Goal: Find specific page/section

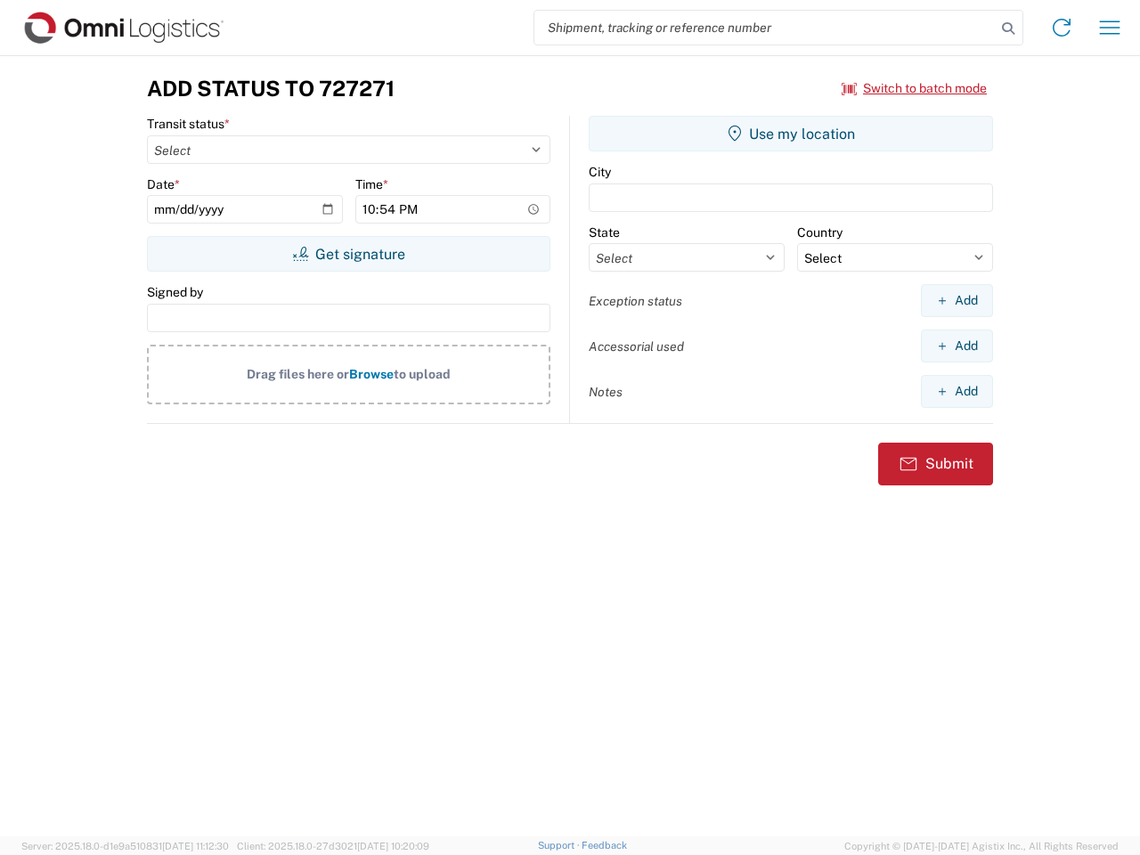
click at [765, 28] on input "search" at bounding box center [764, 28] width 461 height 34
click at [1008, 28] on icon at bounding box center [1008, 28] width 25 height 25
click at [1062, 28] on icon at bounding box center [1061, 27] width 28 height 28
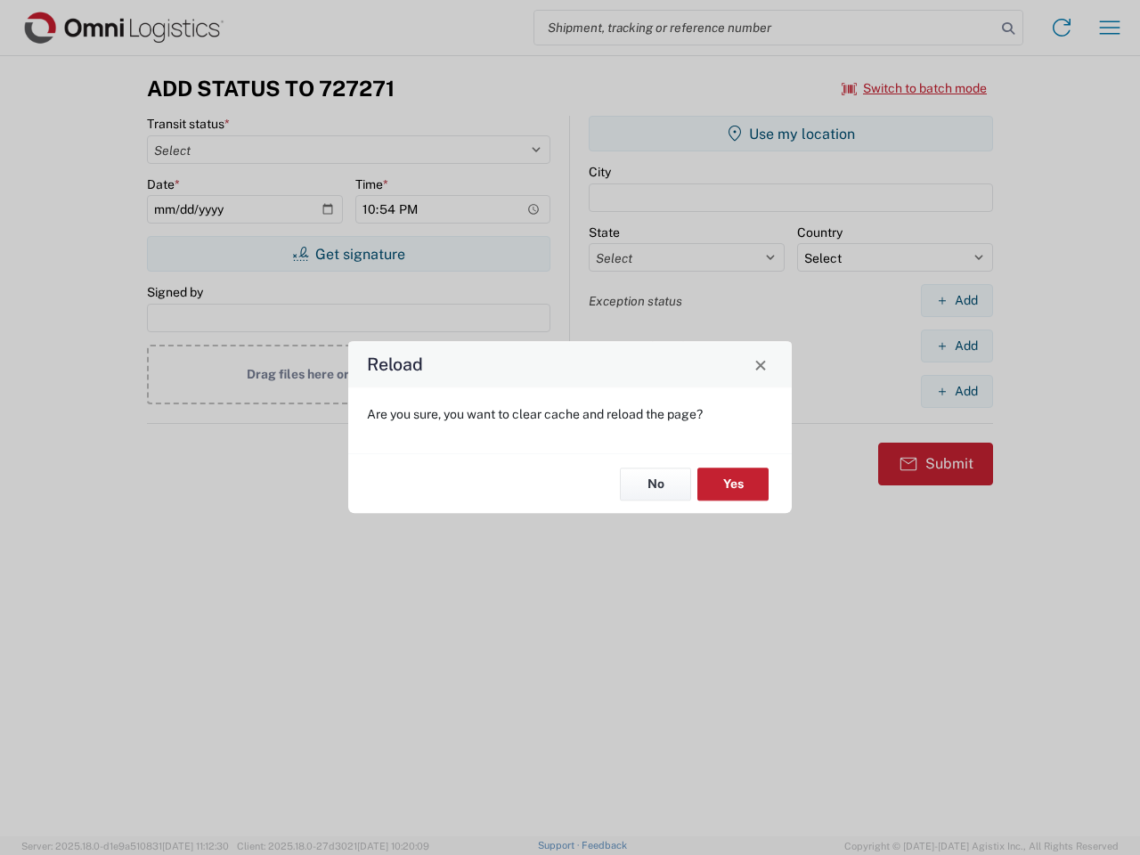
click at [1110, 28] on div "Reload Are you sure, you want to clear cache and reload the page? No Yes" at bounding box center [570, 427] width 1140 height 855
click at [915, 88] on div "Reload Are you sure, you want to clear cache and reload the page? No Yes" at bounding box center [570, 427] width 1140 height 855
click at [348, 254] on div "Reload Are you sure, you want to clear cache and reload the page? No Yes" at bounding box center [570, 427] width 1140 height 855
click at [791, 134] on div "Reload Are you sure, you want to clear cache and reload the page? No Yes" at bounding box center [570, 427] width 1140 height 855
click at [956, 300] on div "Reload Are you sure, you want to clear cache and reload the page? No Yes" at bounding box center [570, 427] width 1140 height 855
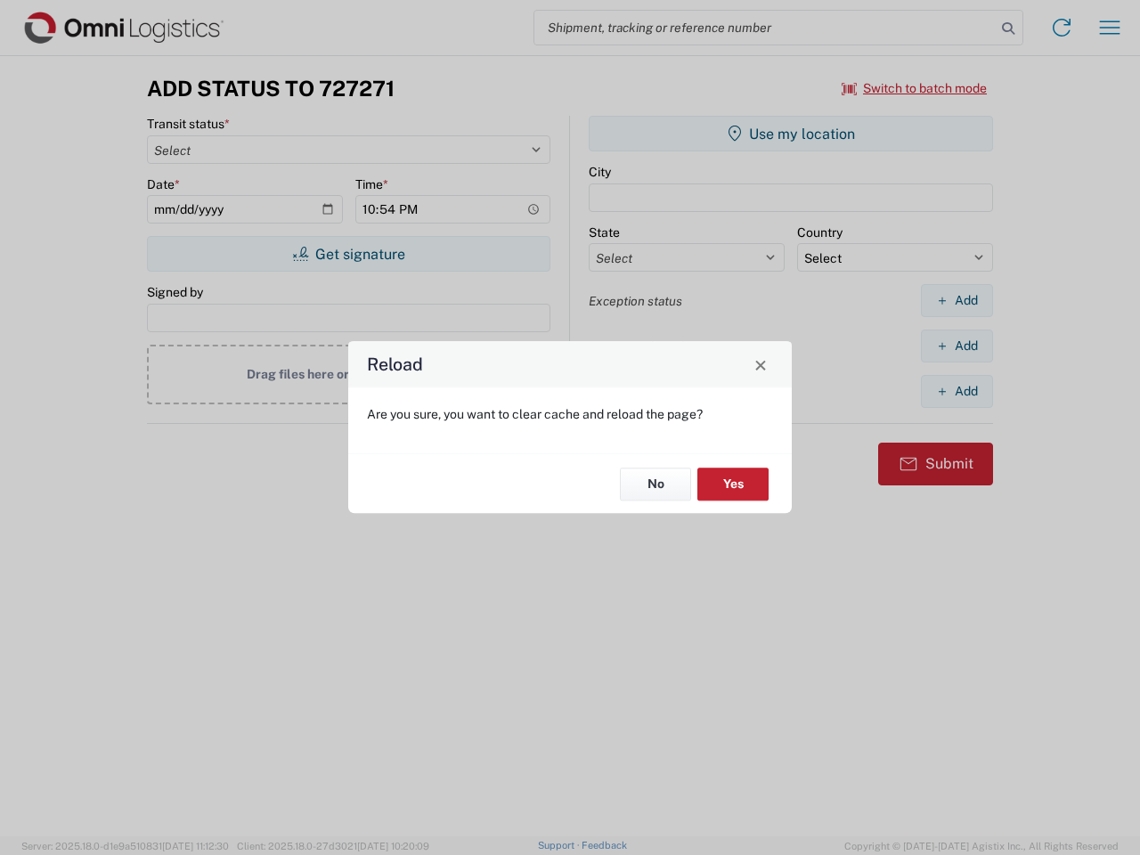
click at [956, 346] on div "Reload Are you sure, you want to clear cache and reload the page? No Yes" at bounding box center [570, 427] width 1140 height 855
click at [956, 391] on div "Reload Are you sure, you want to clear cache and reload the page? No Yes" at bounding box center [570, 427] width 1140 height 855
